Goal: Transaction & Acquisition: Purchase product/service

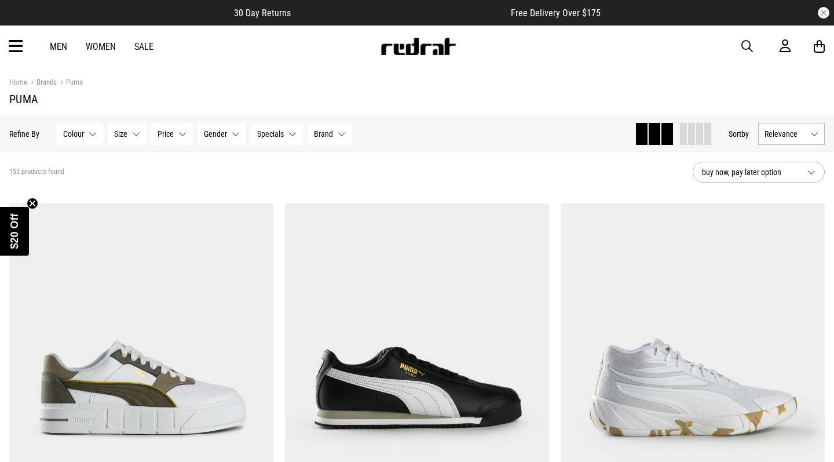
click at [143, 47] on link "Sale" at bounding box center [143, 46] width 19 height 11
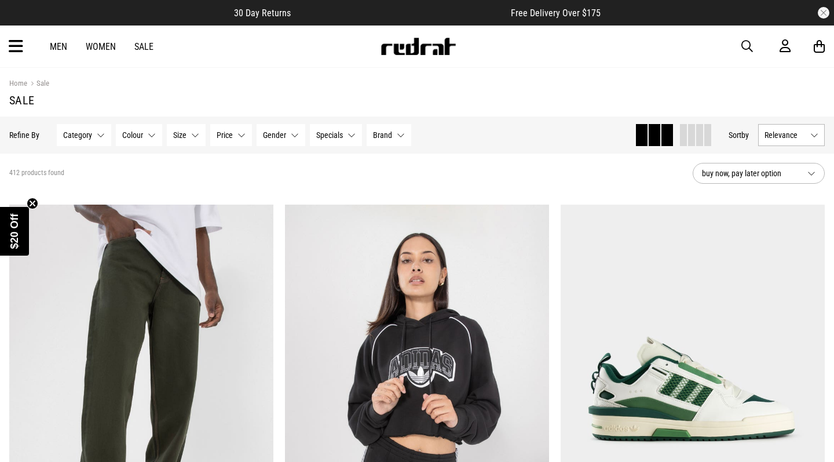
click at [282, 140] on button "Gender None selected" at bounding box center [281, 135] width 49 height 22
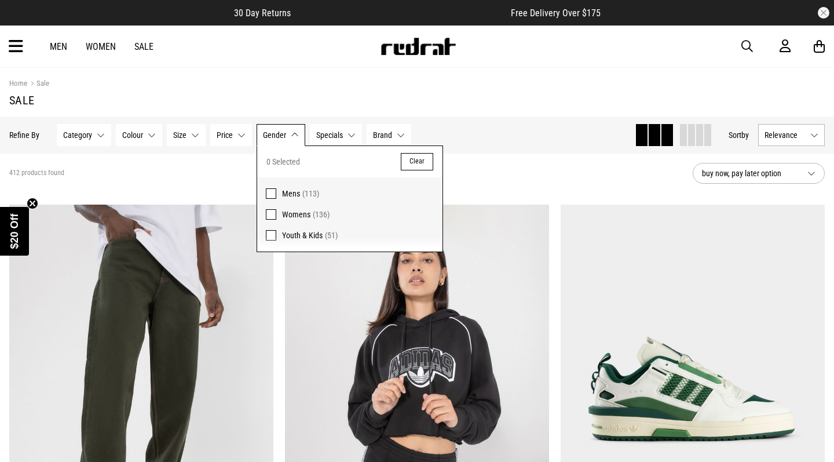
click at [290, 241] on span "Youth & Kids (51)" at bounding box center [358, 235] width 152 height 14
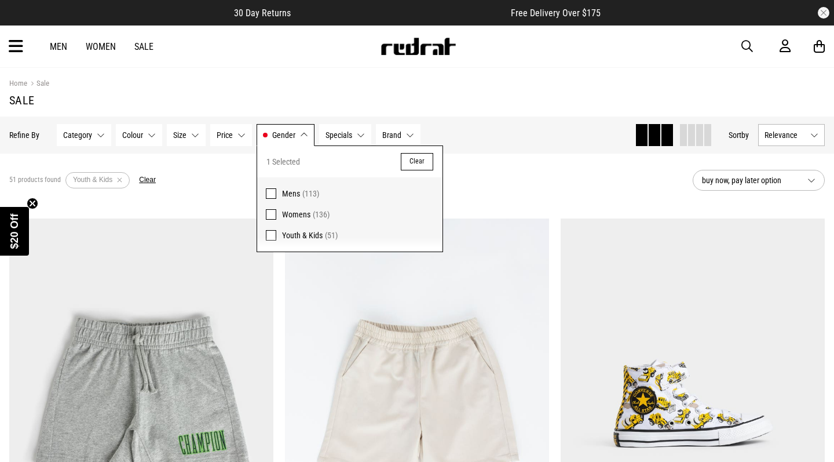
click at [496, 119] on div "Hide Refine s Refine By Filters Category None selected Category 0 Selected Clea…" at bounding box center [417, 134] width 834 height 37
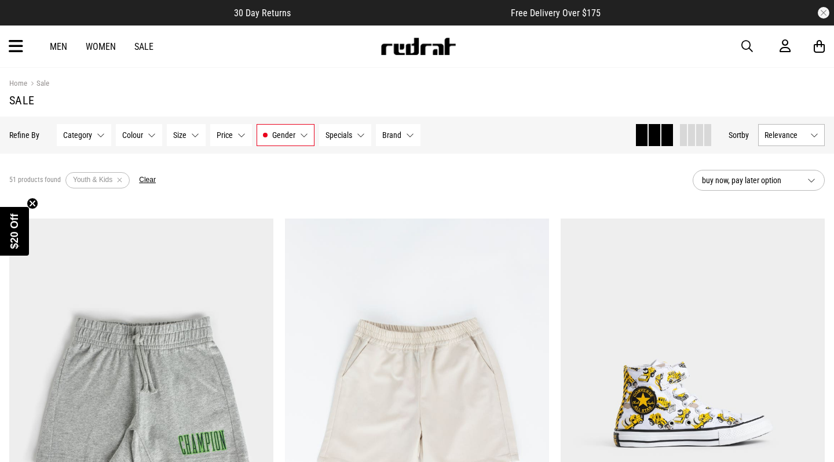
click at [794, 137] on span "Relevance" at bounding box center [785, 134] width 41 height 9
click at [597, 195] on div "51 products found Active Filters Youth & Kids Clear" at bounding box center [346, 180] width 674 height 35
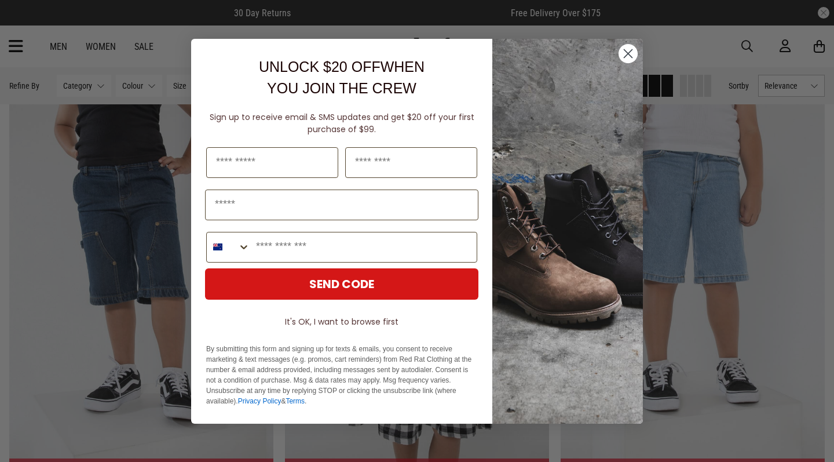
click at [629, 56] on circle "Close dialog" at bounding box center [628, 52] width 19 height 19
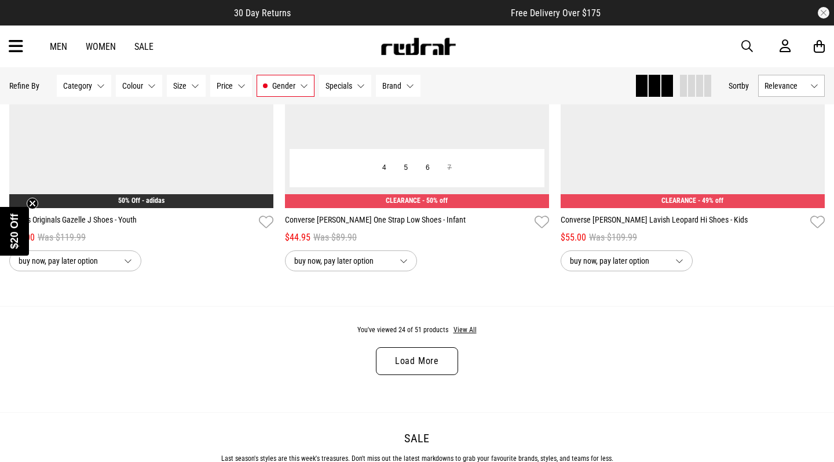
scroll to position [3575, 0]
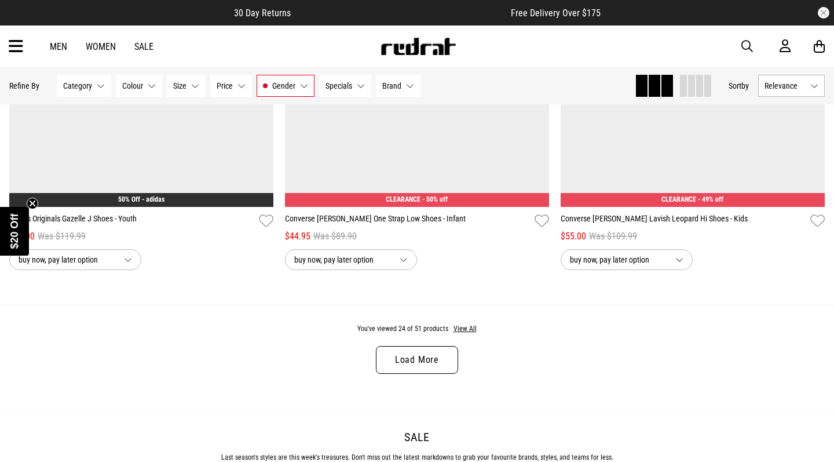
click at [431, 357] on link "Load More" at bounding box center [417, 360] width 82 height 28
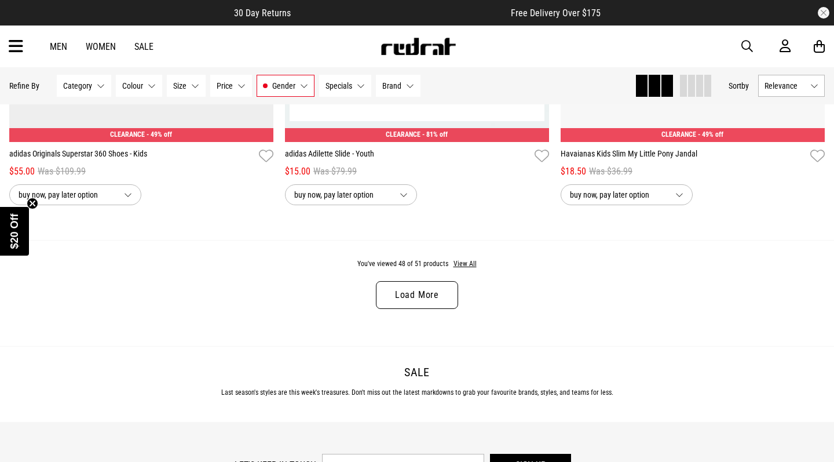
scroll to position [7428, 0]
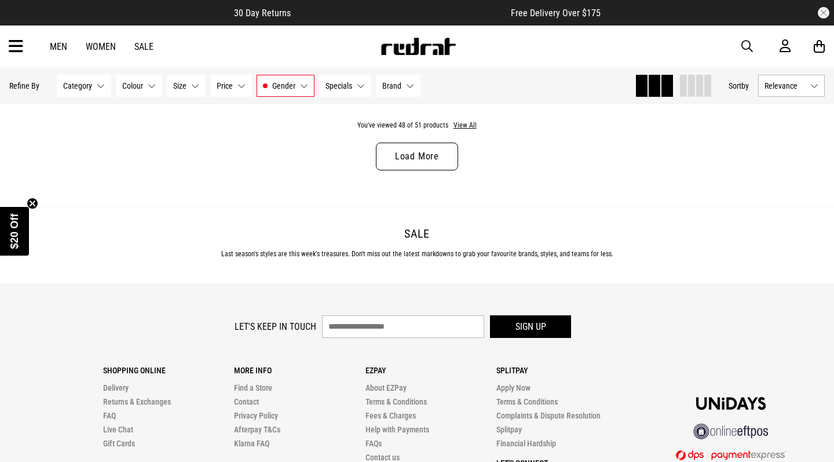
click at [418, 161] on link "Load More" at bounding box center [417, 157] width 82 height 28
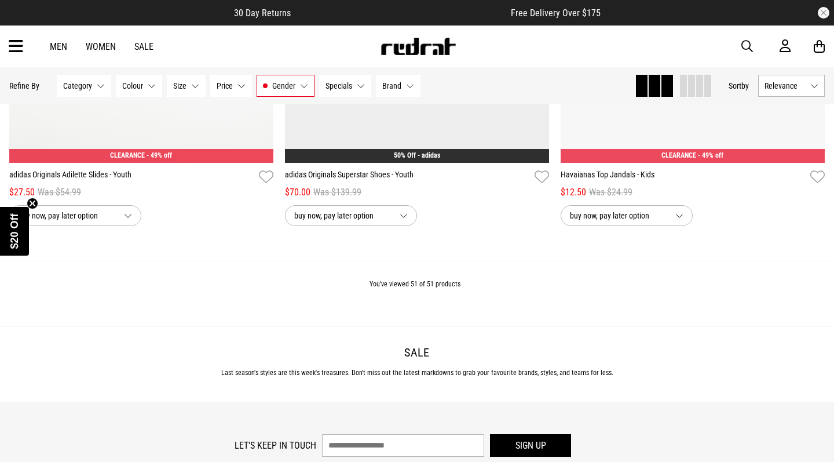
scroll to position [7753, 0]
